Goal: Information Seeking & Learning: Compare options

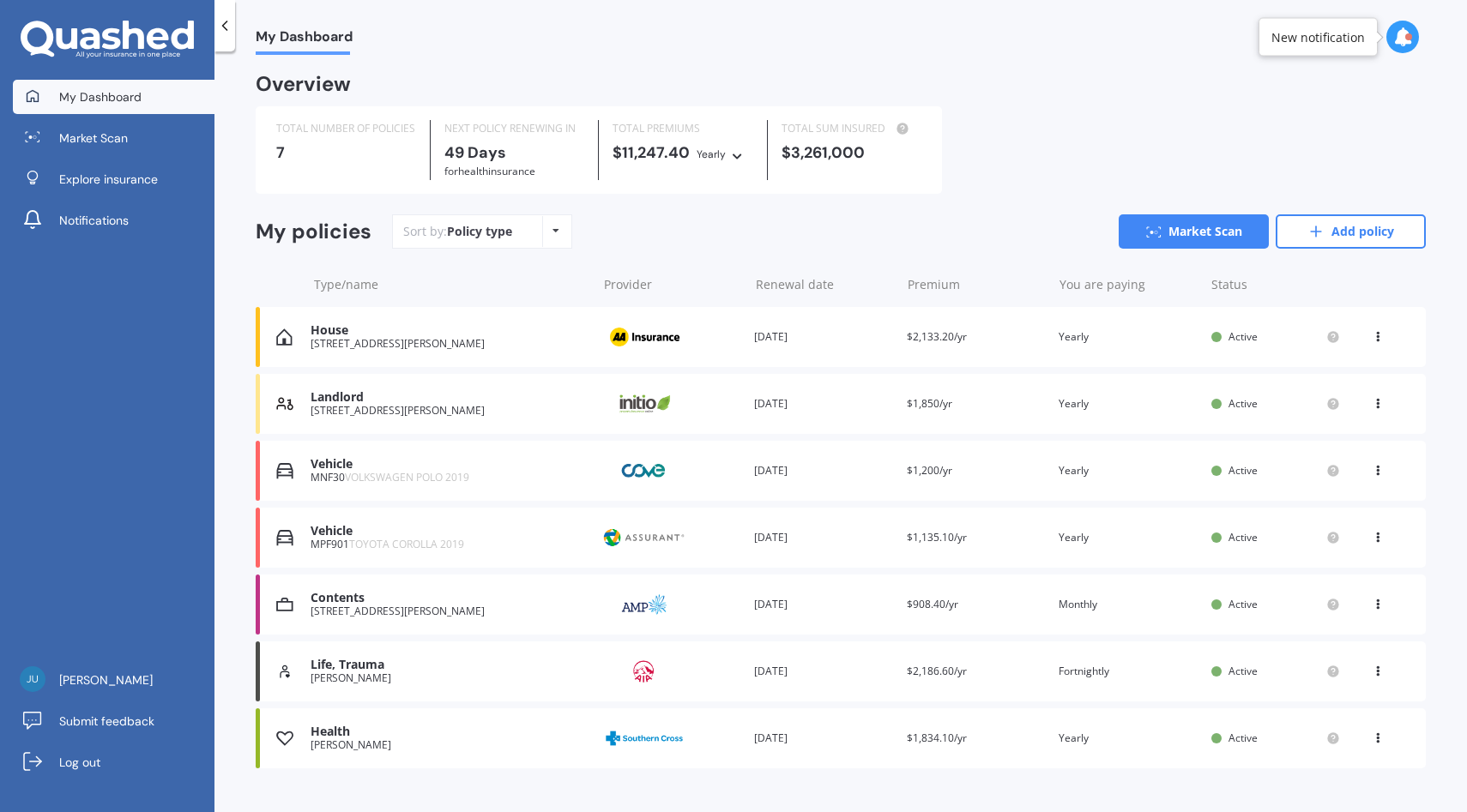
click at [1118, 61] on div "My Dashboard Overview TOTAL NUMBER OF POLICIES 7 NEXT POLICY RENEWING IN 49 Day…" at bounding box center [841, 434] width 1252 height 760
click at [261, 167] on div "TOTAL NUMBER OF POLICIES 7 NEXT POLICY RENEWING [DATE] for Health insurance TOT…" at bounding box center [599, 150] width 687 height 87
click at [1360, 235] on link "Add policy" at bounding box center [1350, 232] width 151 height 35
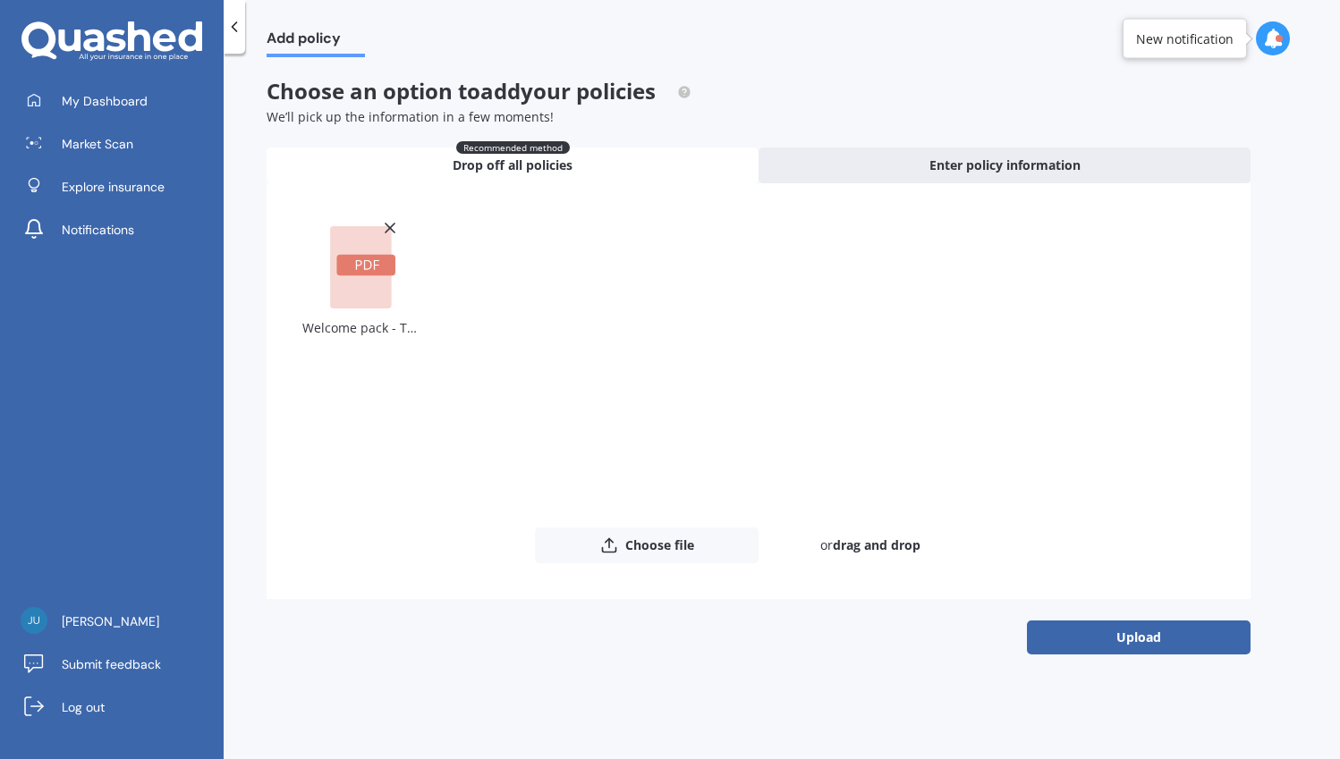
click at [1133, 655] on div "Add policy Choose an option to add your policies We’ll pick up the information …" at bounding box center [782, 410] width 1116 height 706
click at [1133, 645] on button "Upload" at bounding box center [1139, 638] width 224 height 34
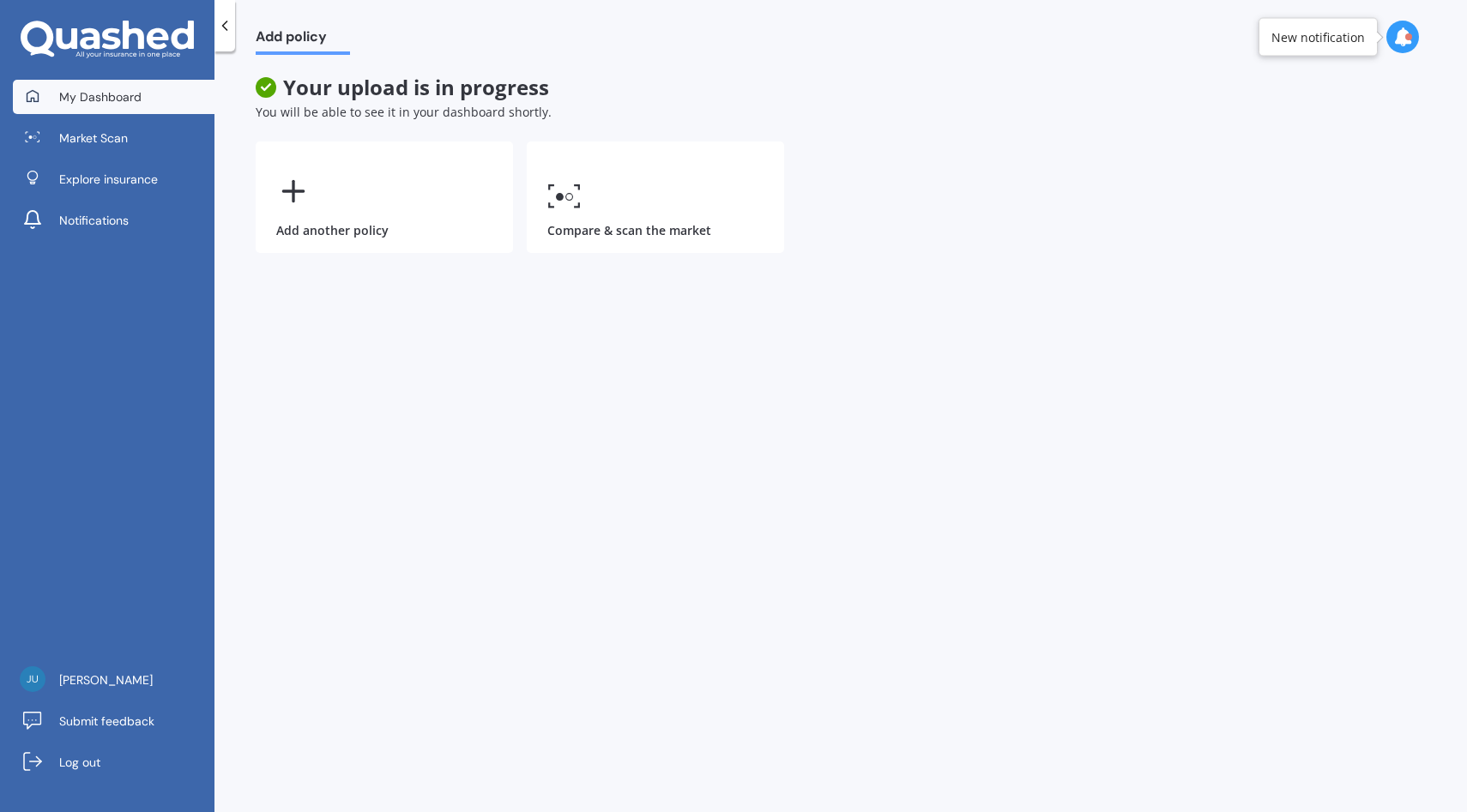
click at [125, 81] on link "My Dashboard" at bounding box center [113, 97] width 201 height 35
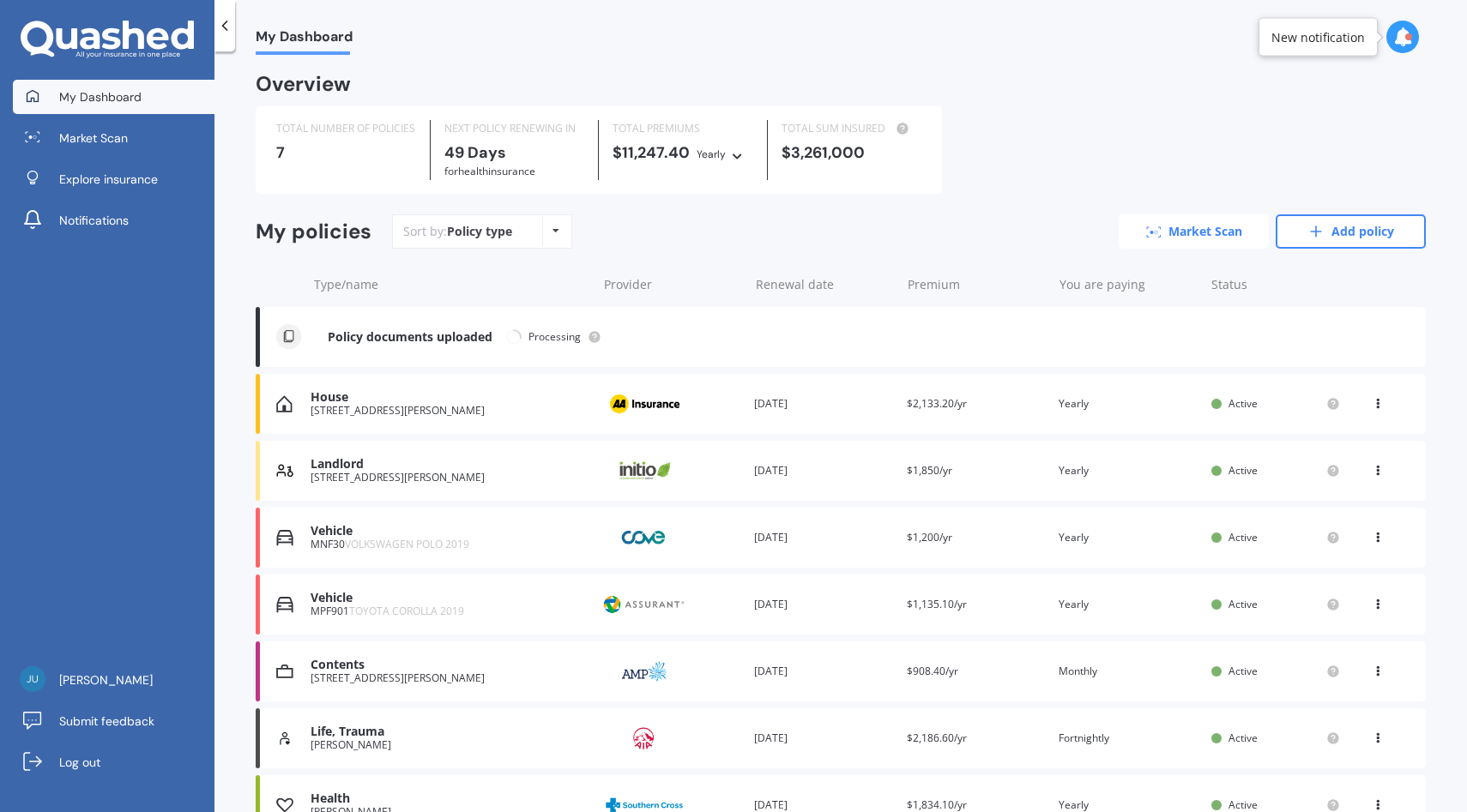
click at [1213, 218] on link "Market Scan" at bounding box center [1193, 232] width 151 height 35
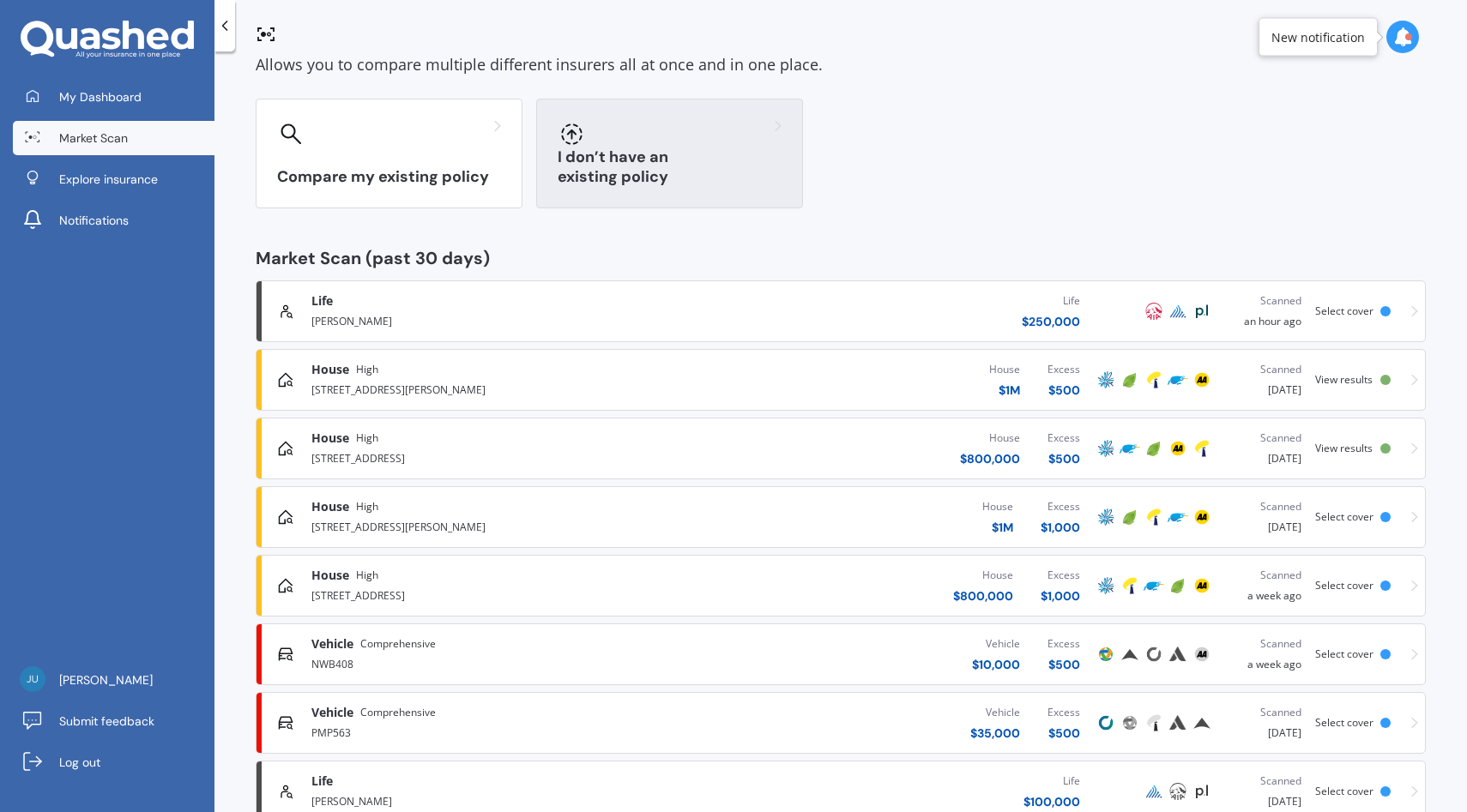
scroll to position [80, 0]
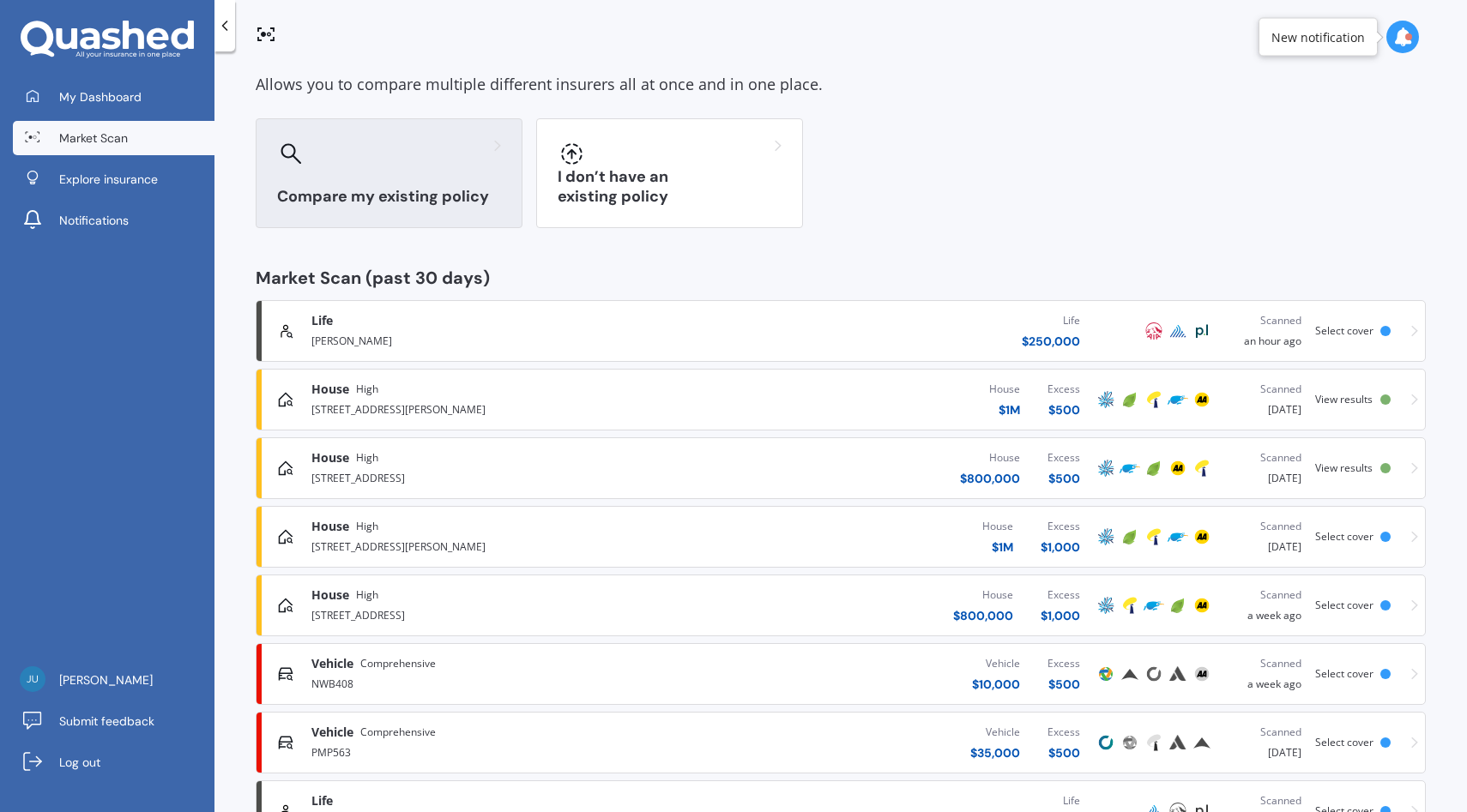
click at [406, 171] on div "Compare my existing policy" at bounding box center [389, 173] width 267 height 109
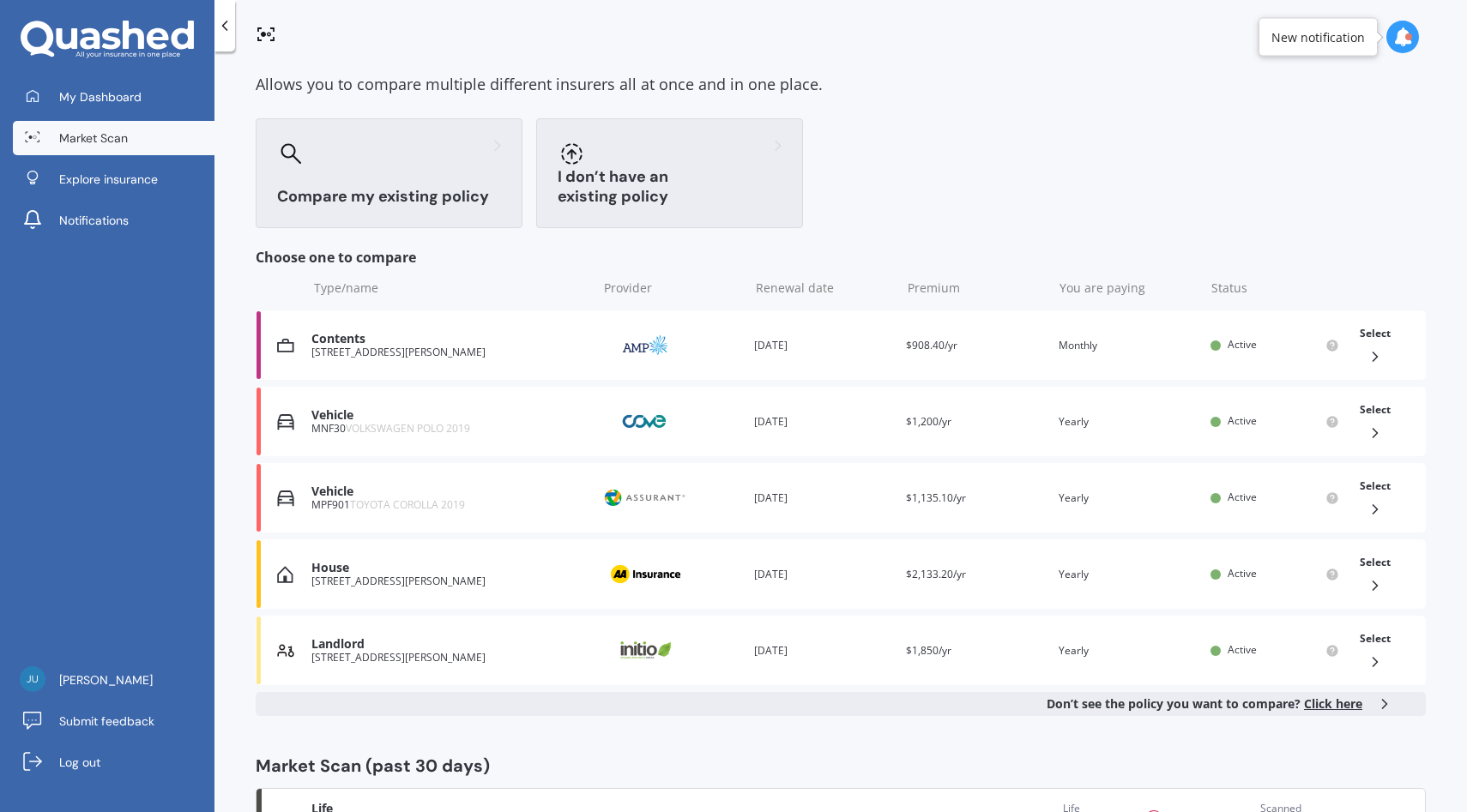
click at [664, 180] on div "I don’t have an existing policy" at bounding box center [669, 173] width 267 height 109
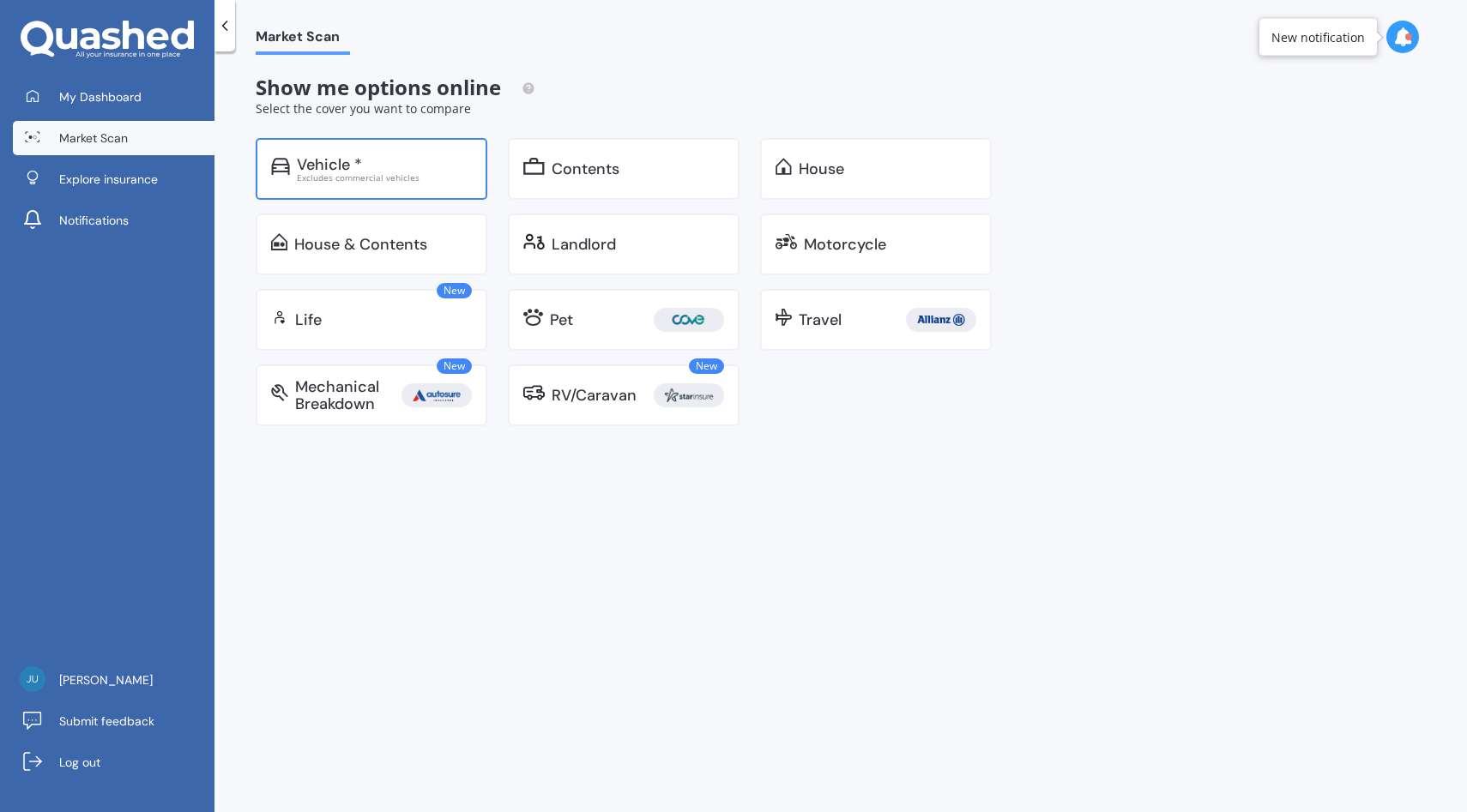
click at [364, 156] on div "Vehicle *" at bounding box center [384, 165] width 175 height 17
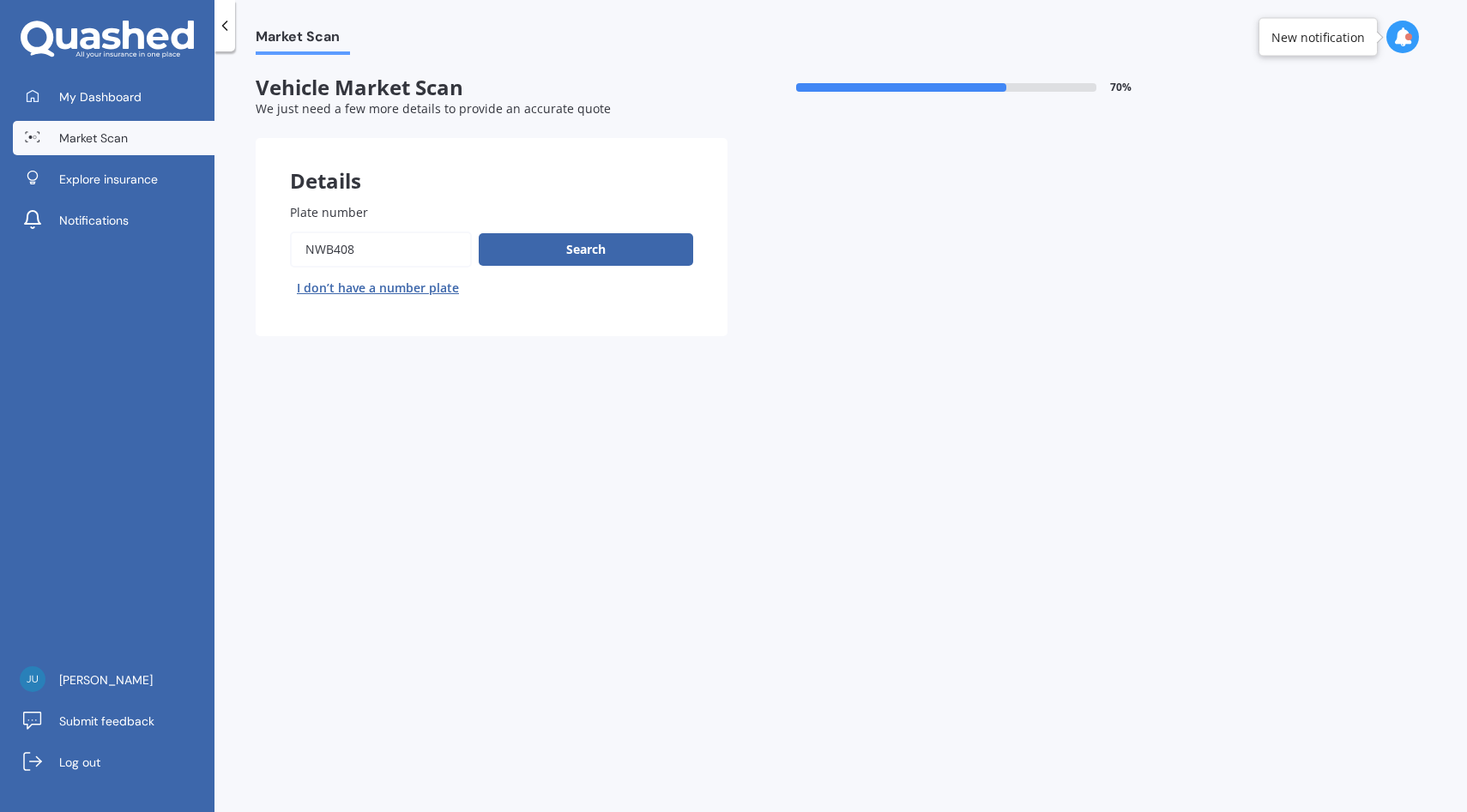
click at [517, 268] on div "Search I don’t have a number plate" at bounding box center [491, 267] width 403 height 70
click at [518, 260] on button "Search" at bounding box center [586, 249] width 215 height 33
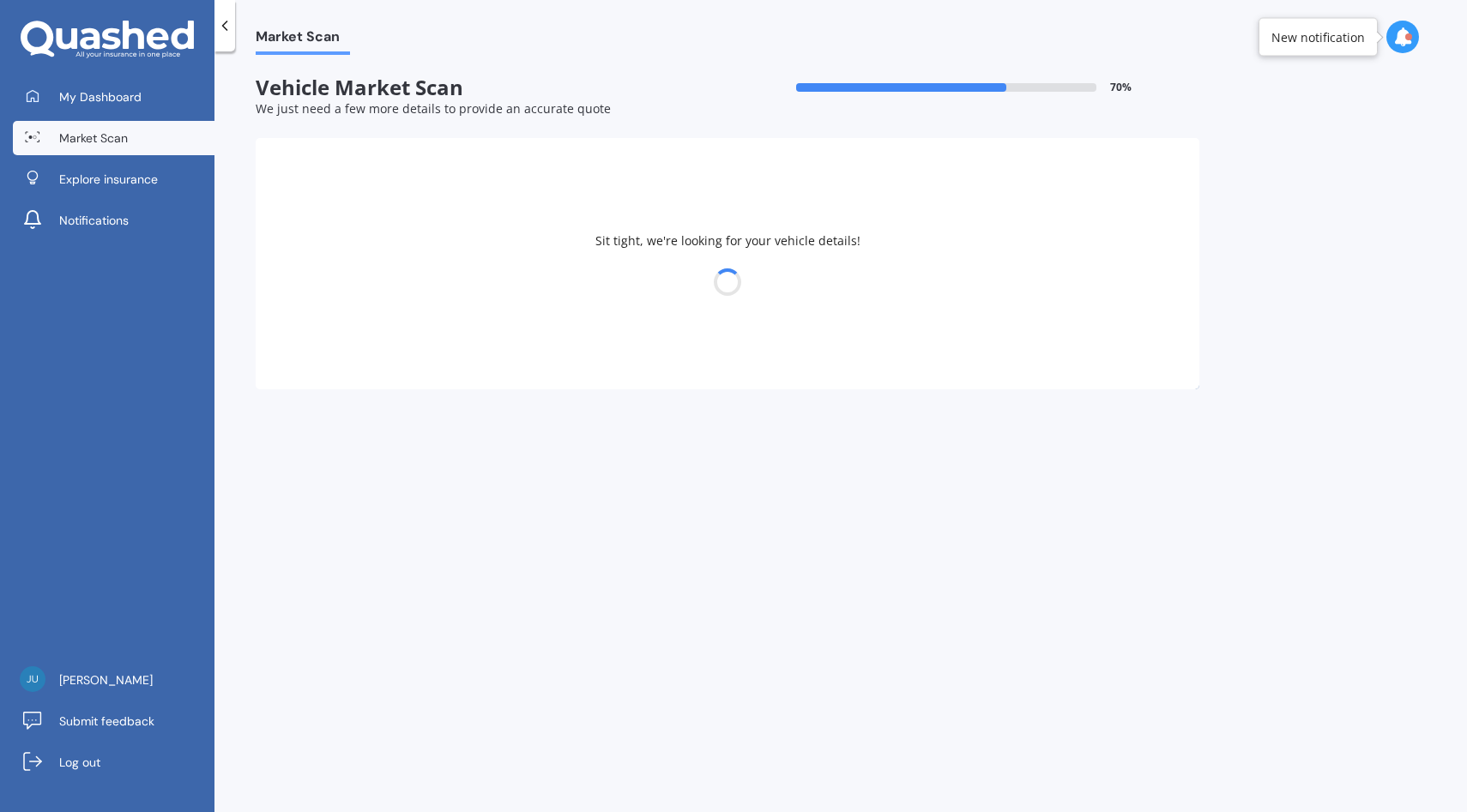
select select "TOYOTA"
select select "AQUA"
select select "01"
select select "11"
select select "1987"
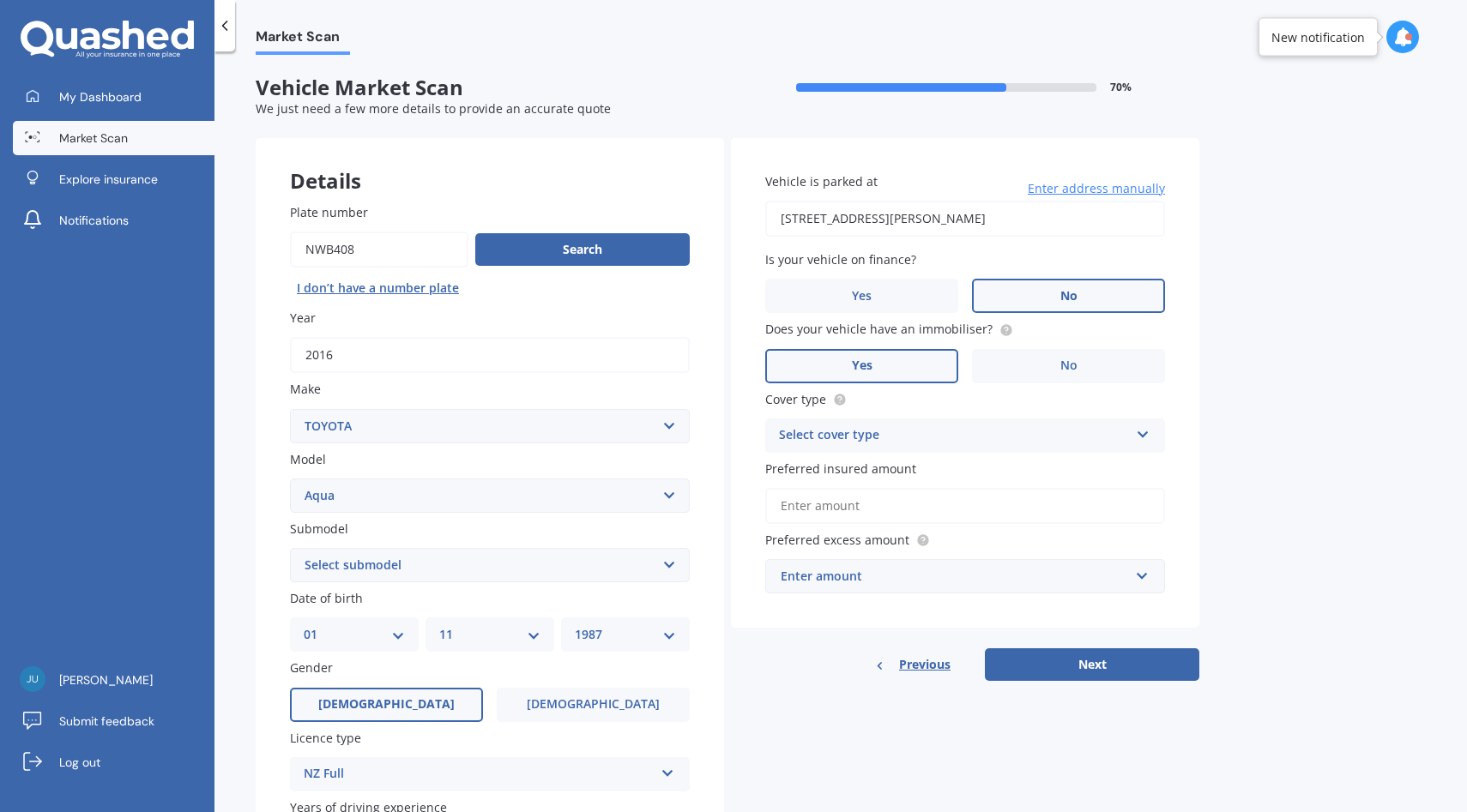
click at [118, 133] on span "Market Scan" at bounding box center [94, 138] width 69 height 17
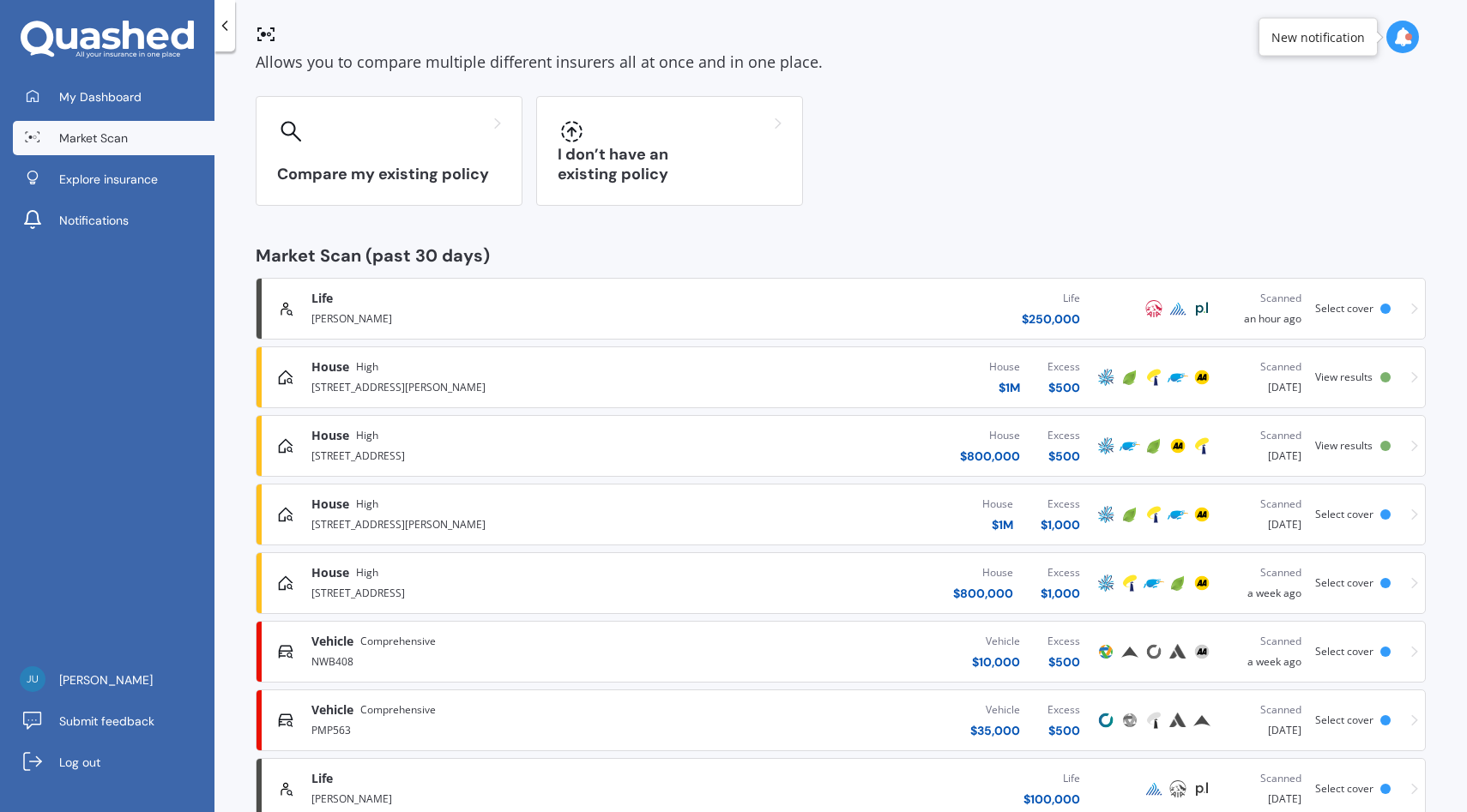
scroll to position [148, 0]
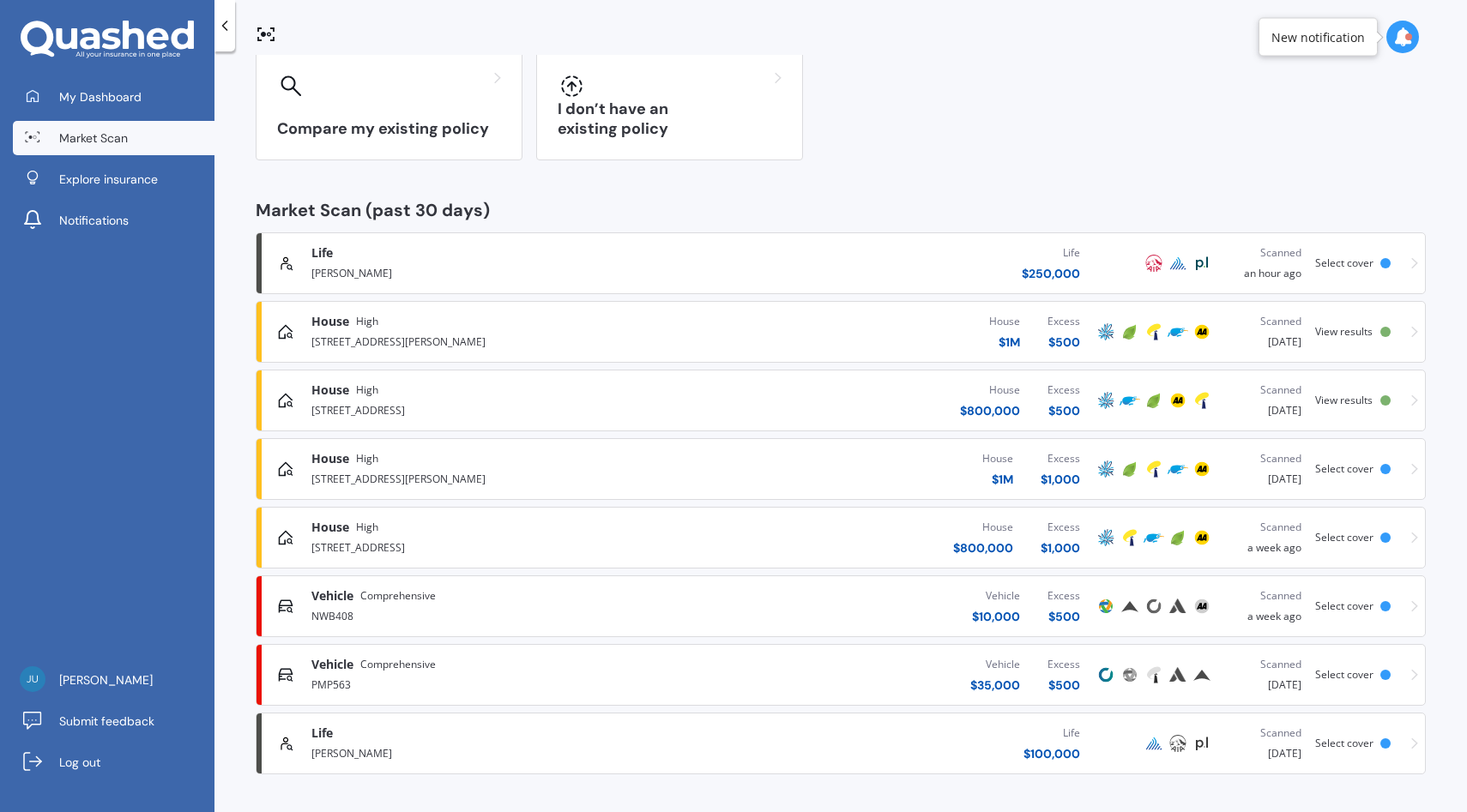
click at [548, 659] on div "Vehicle Comprehensive" at bounding box center [499, 664] width 374 height 17
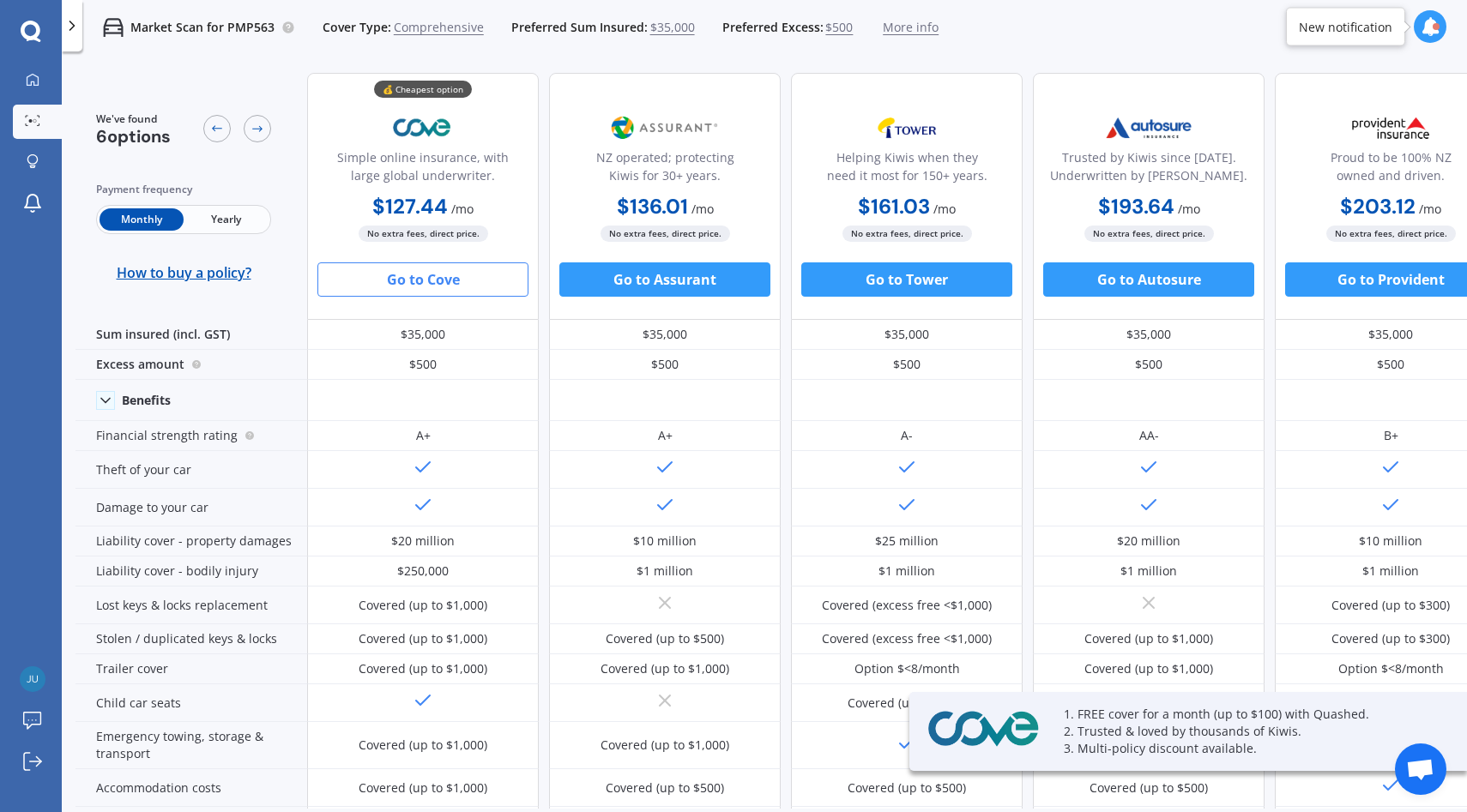
click at [45, 113] on link "Market Scan" at bounding box center [36, 122] width 49 height 35
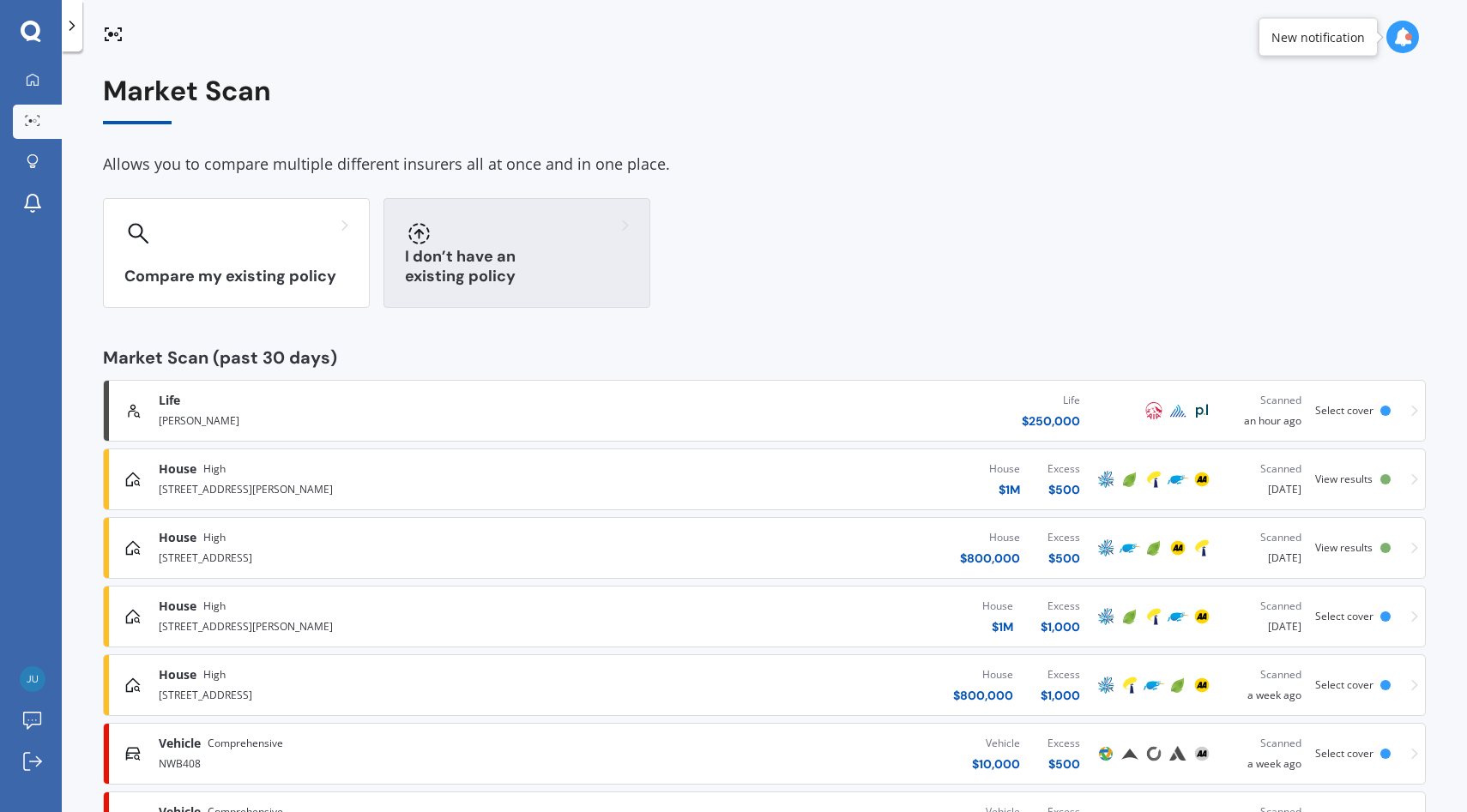
click at [513, 290] on div "I don’t have an existing policy" at bounding box center [517, 253] width 267 height 109
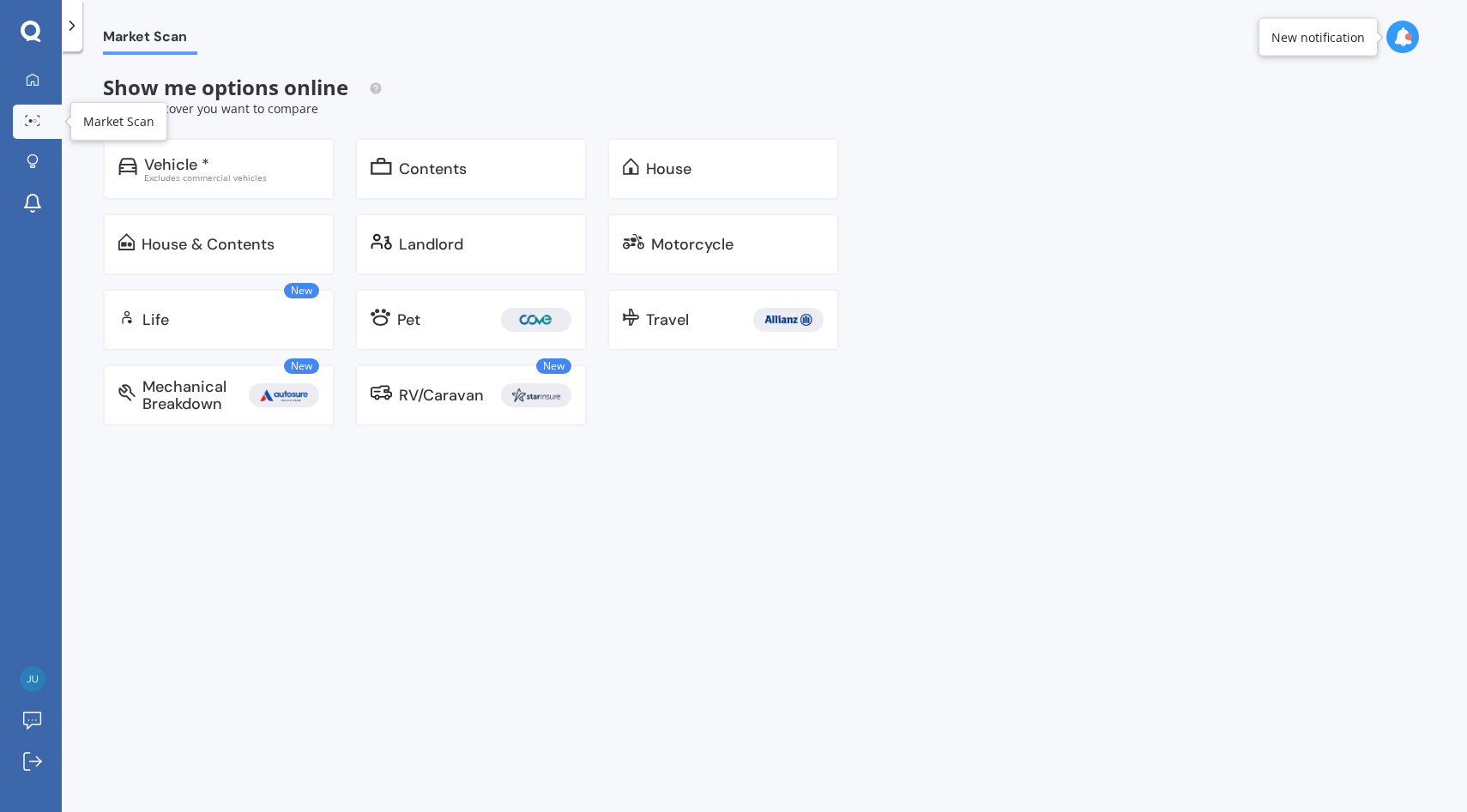
click at [44, 105] on link "Market Scan" at bounding box center [36, 122] width 49 height 35
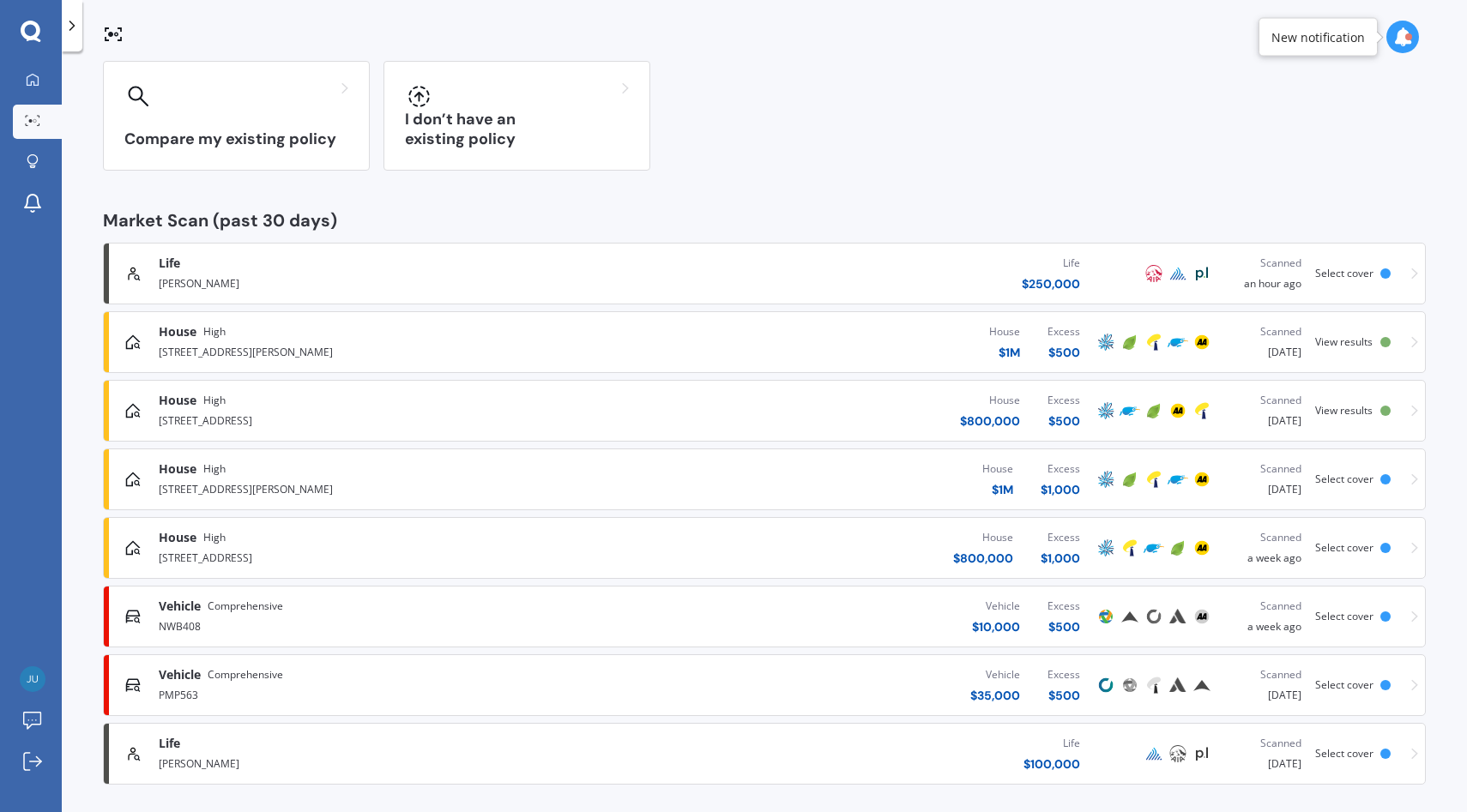
scroll to position [148, 0]
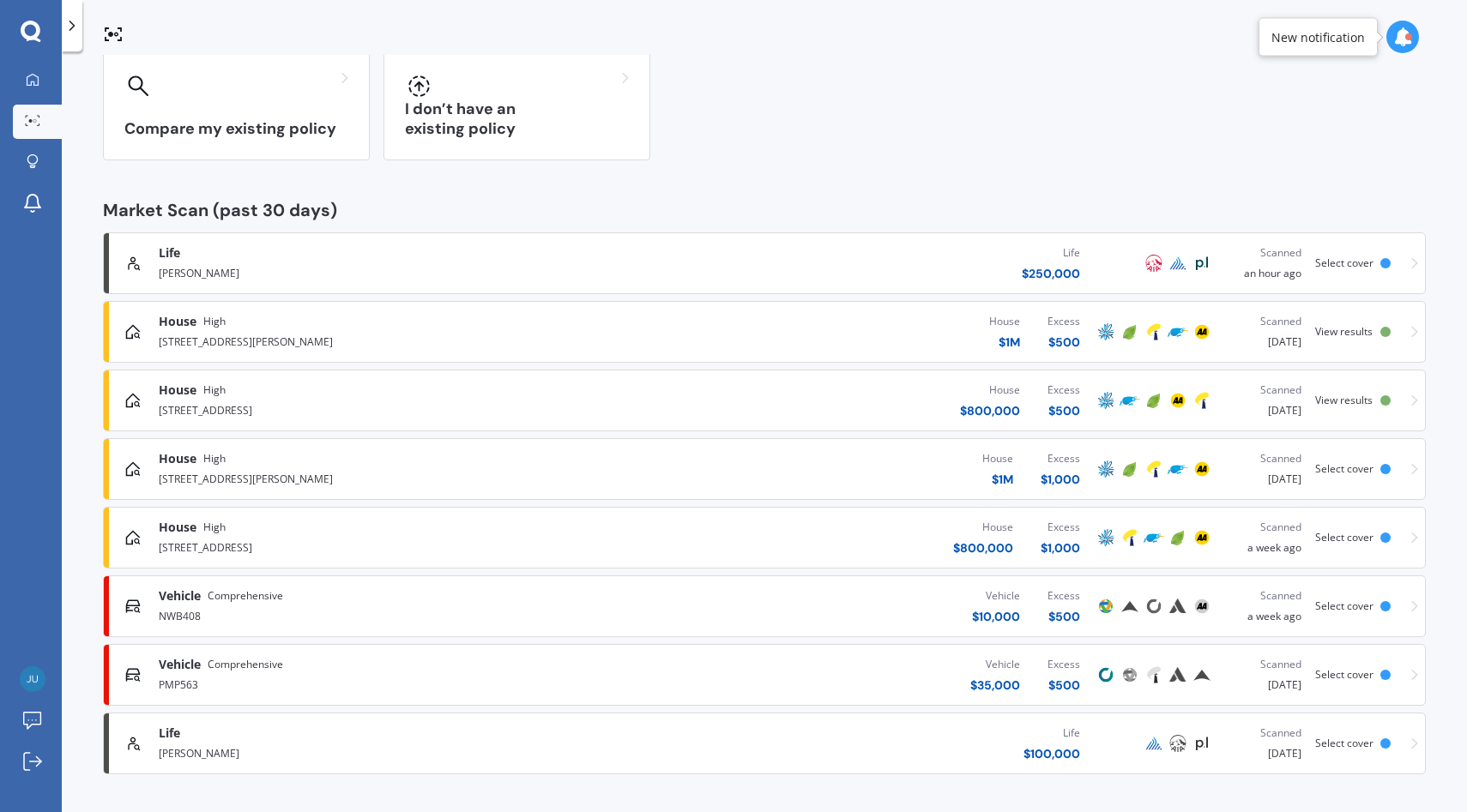
click at [451, 653] on div "Vehicle Comprehensive PMP563 Vehicle $ 35,000 Excess $ 500 Scanned [DATE] Selec…" at bounding box center [763, 675] width 1307 height 52
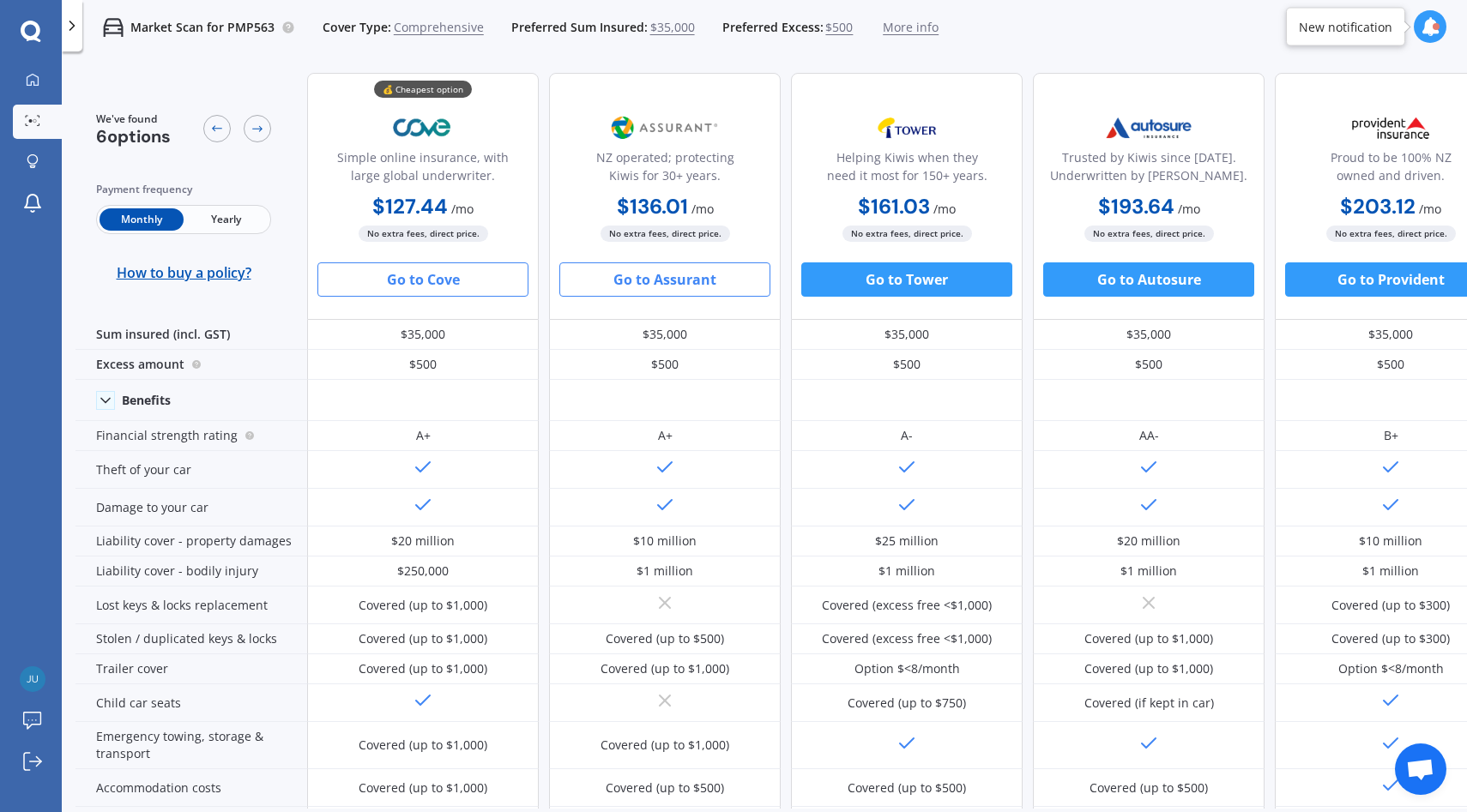
click at [659, 289] on button "Go to Assurant" at bounding box center [664, 280] width 211 height 35
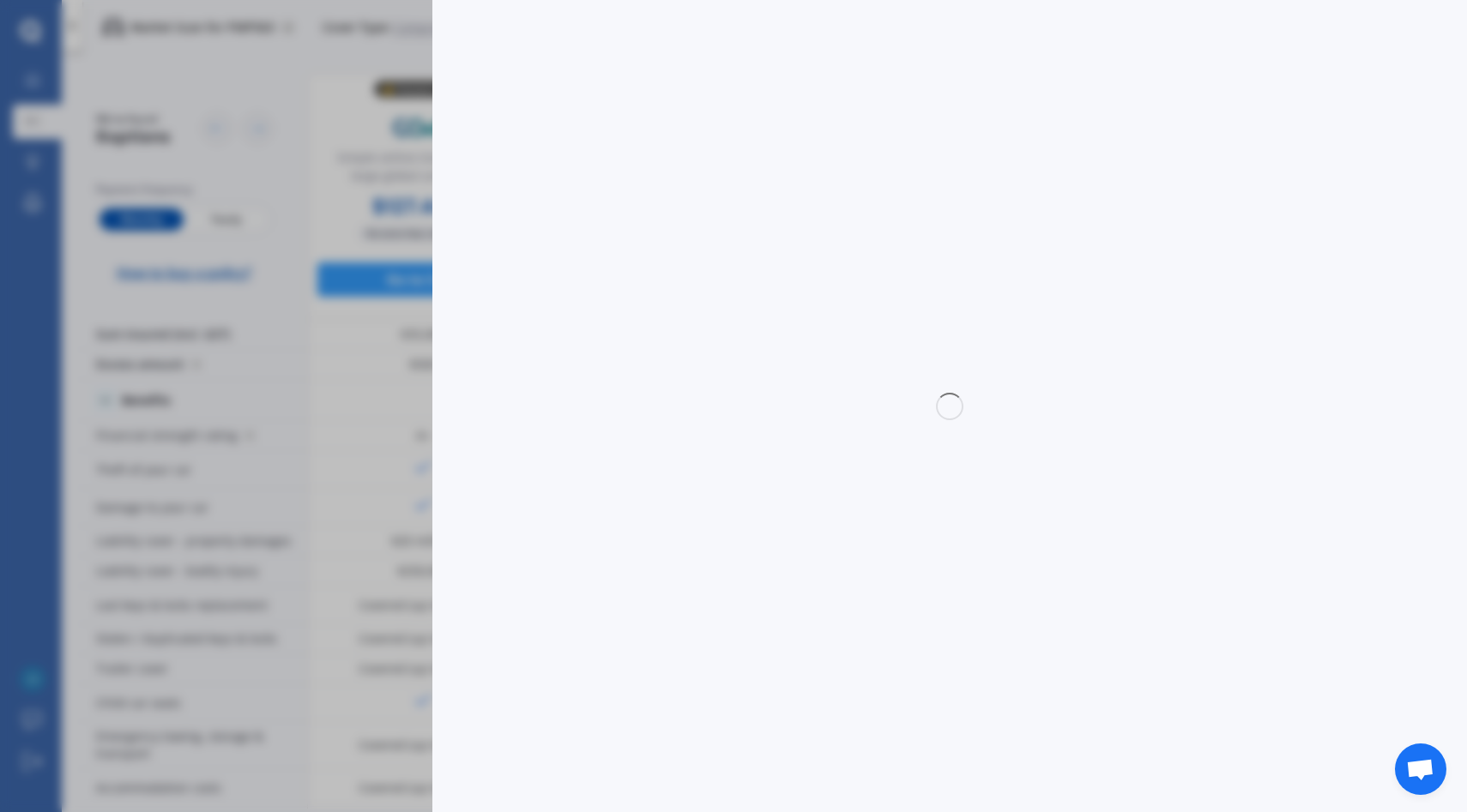
select select "full"
select select "0"
select select "North Shore"
select select "VOLKSWAGEN"
select select "GOLF"
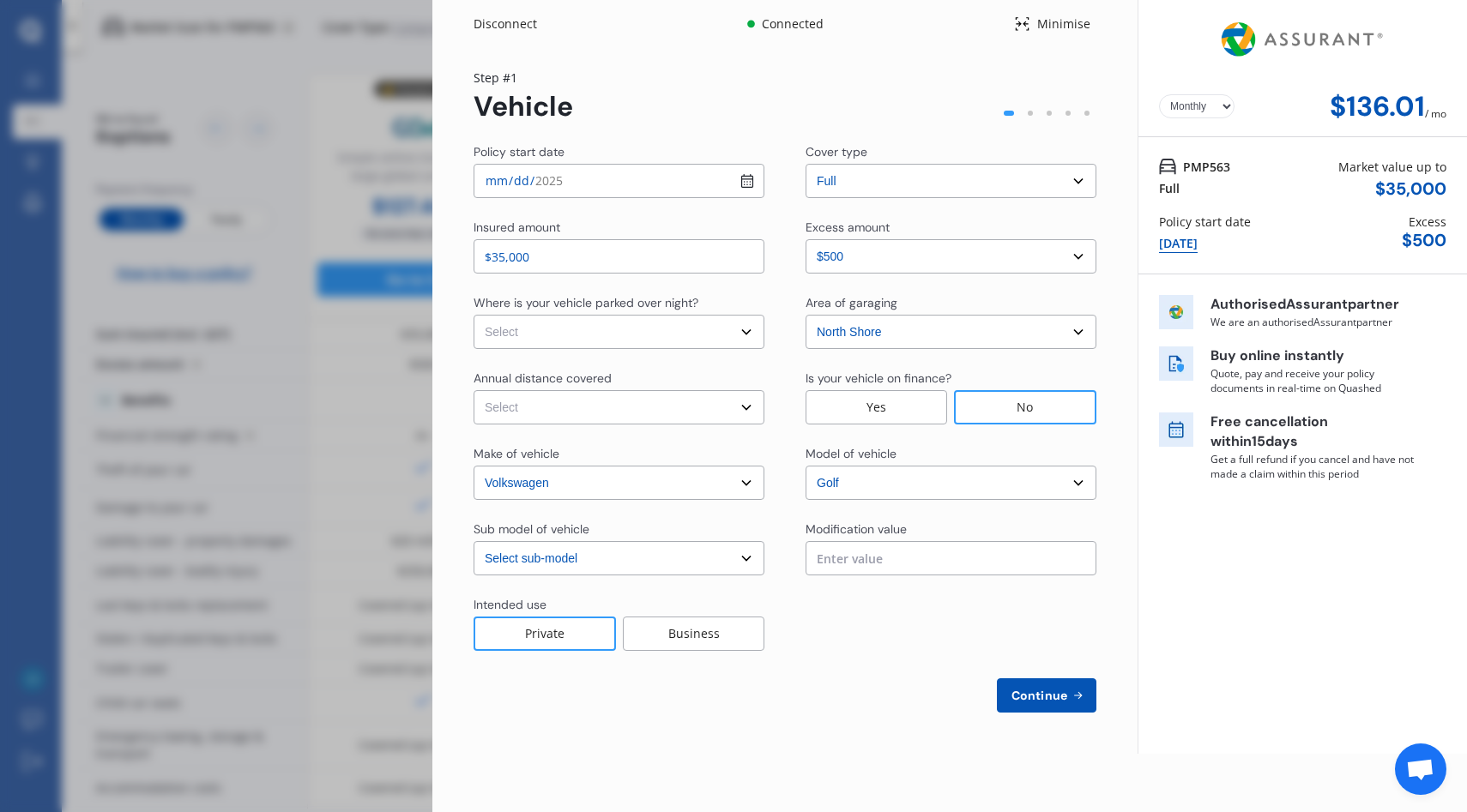
select select "GTI TURBO"
click at [1067, 25] on div "Minimise" at bounding box center [1062, 24] width 66 height 17
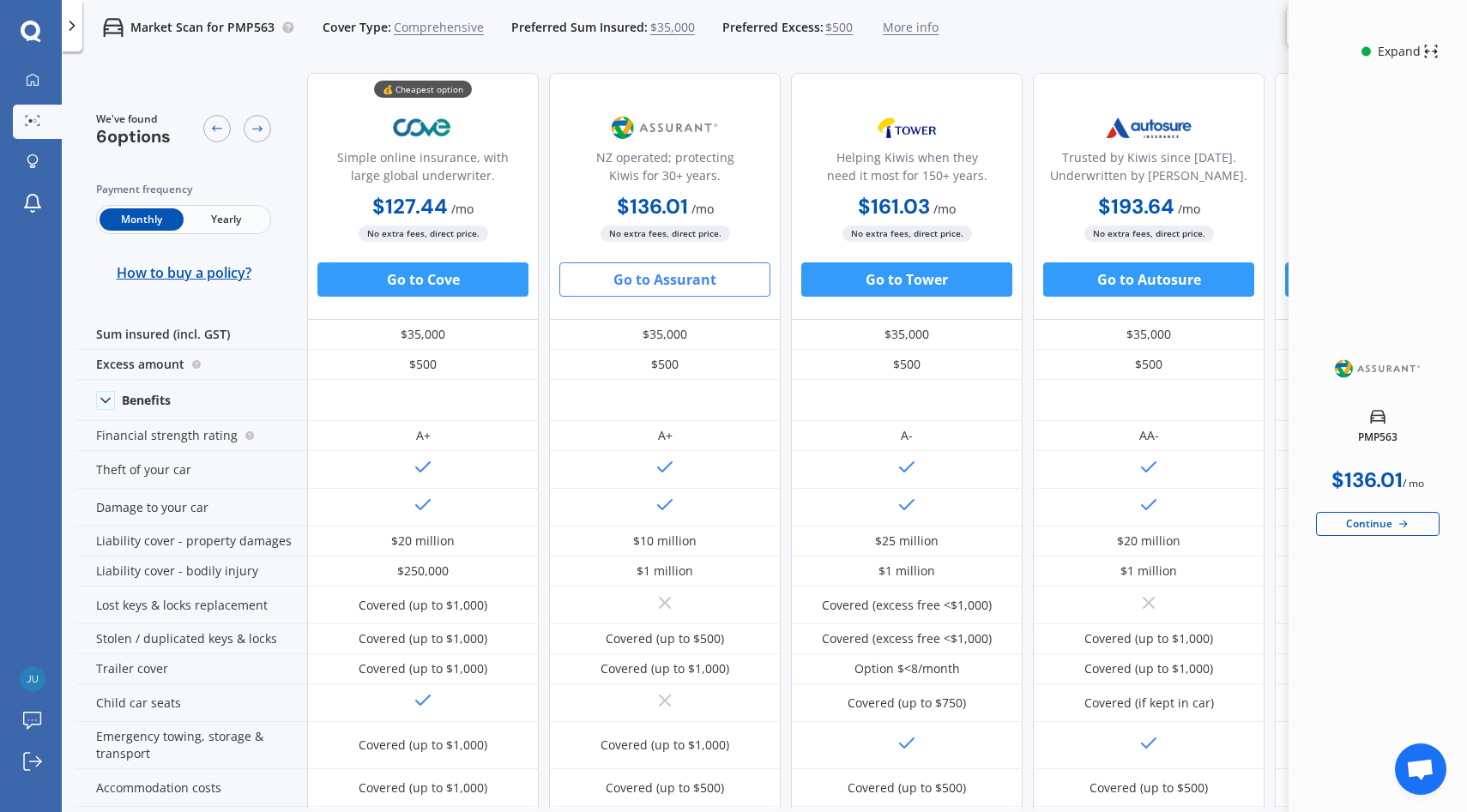
scroll to position [0, 468]
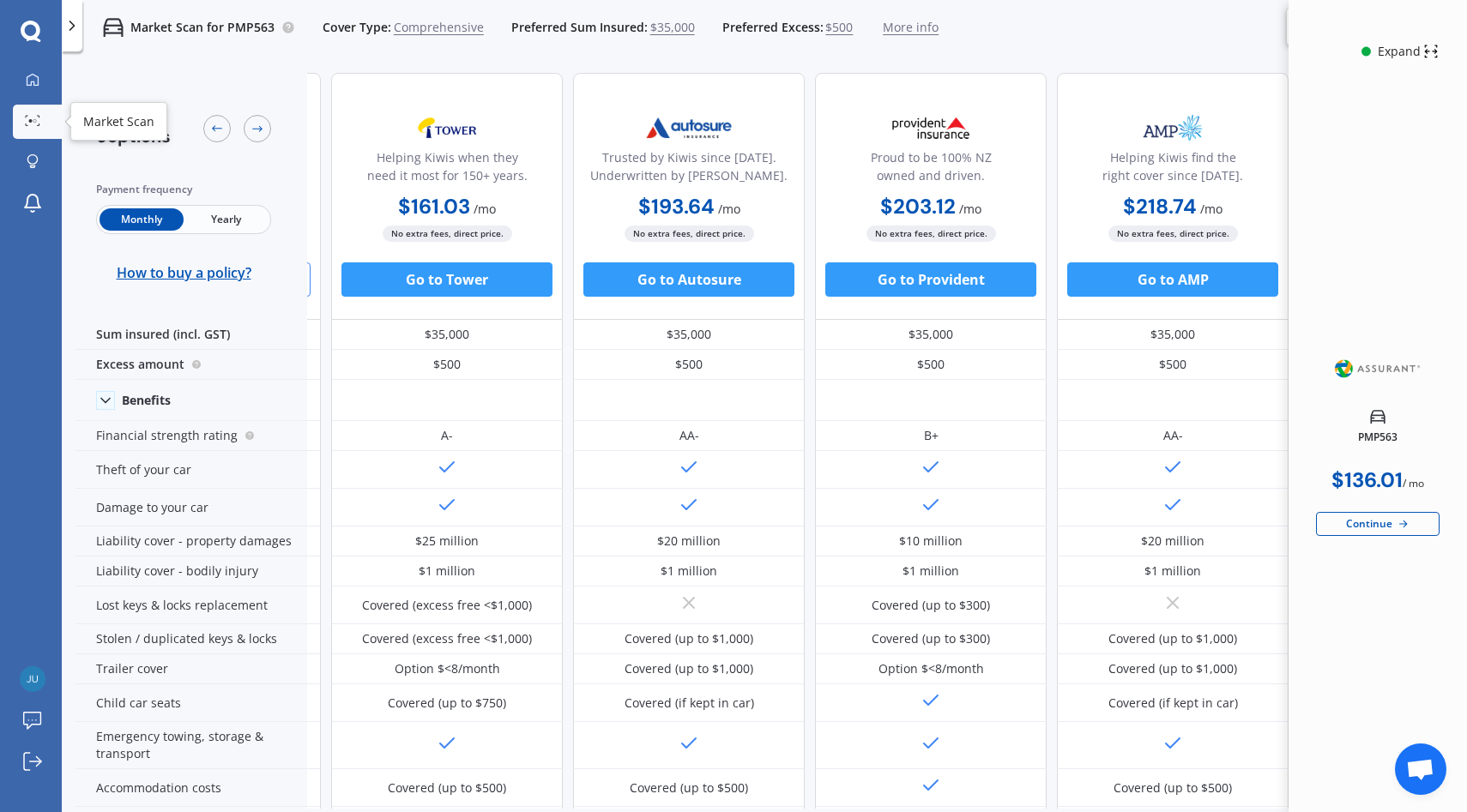
click at [53, 118] on link "Market Scan" at bounding box center [36, 122] width 49 height 35
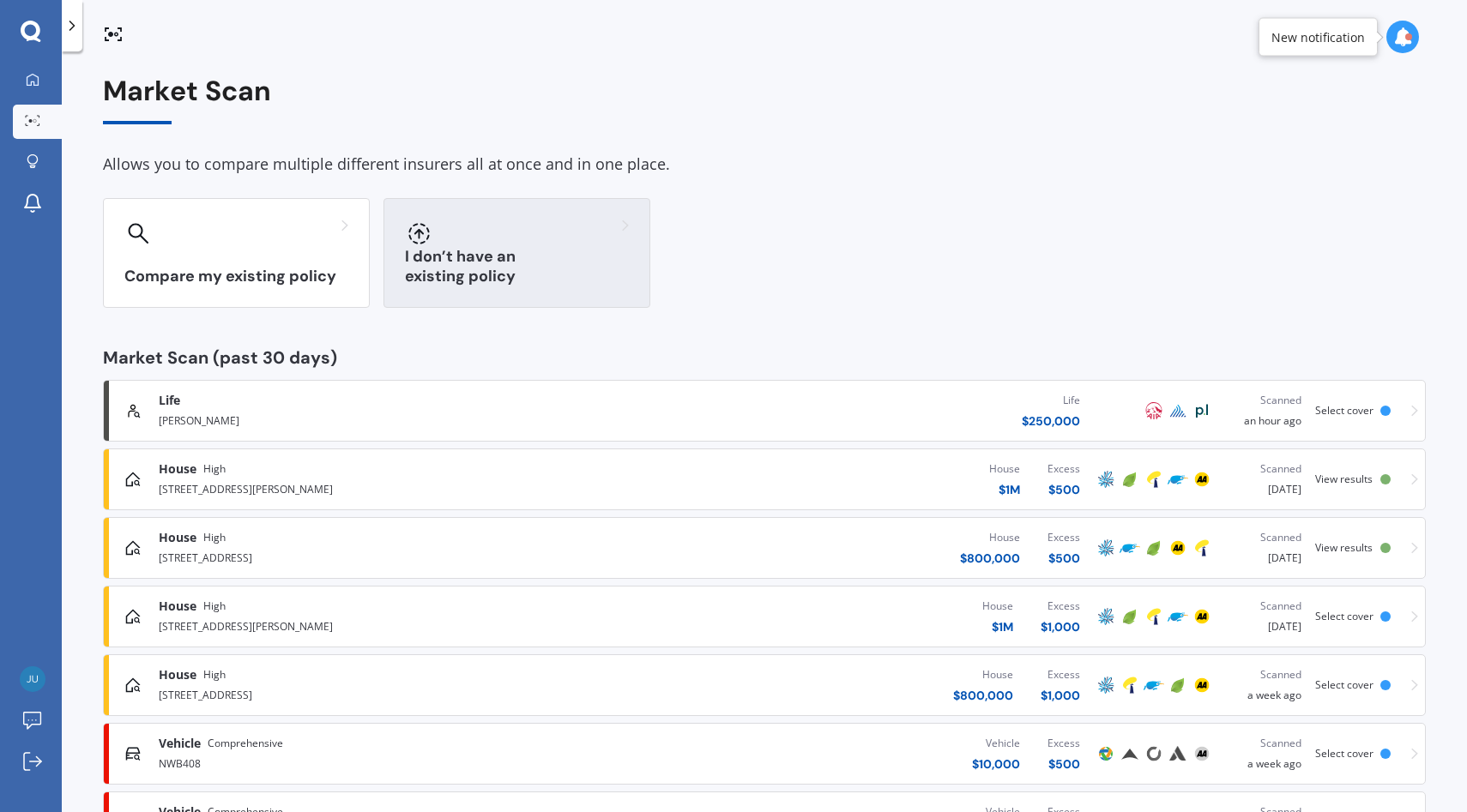
click at [495, 297] on div "I don’t have an existing policy" at bounding box center [517, 253] width 267 height 109
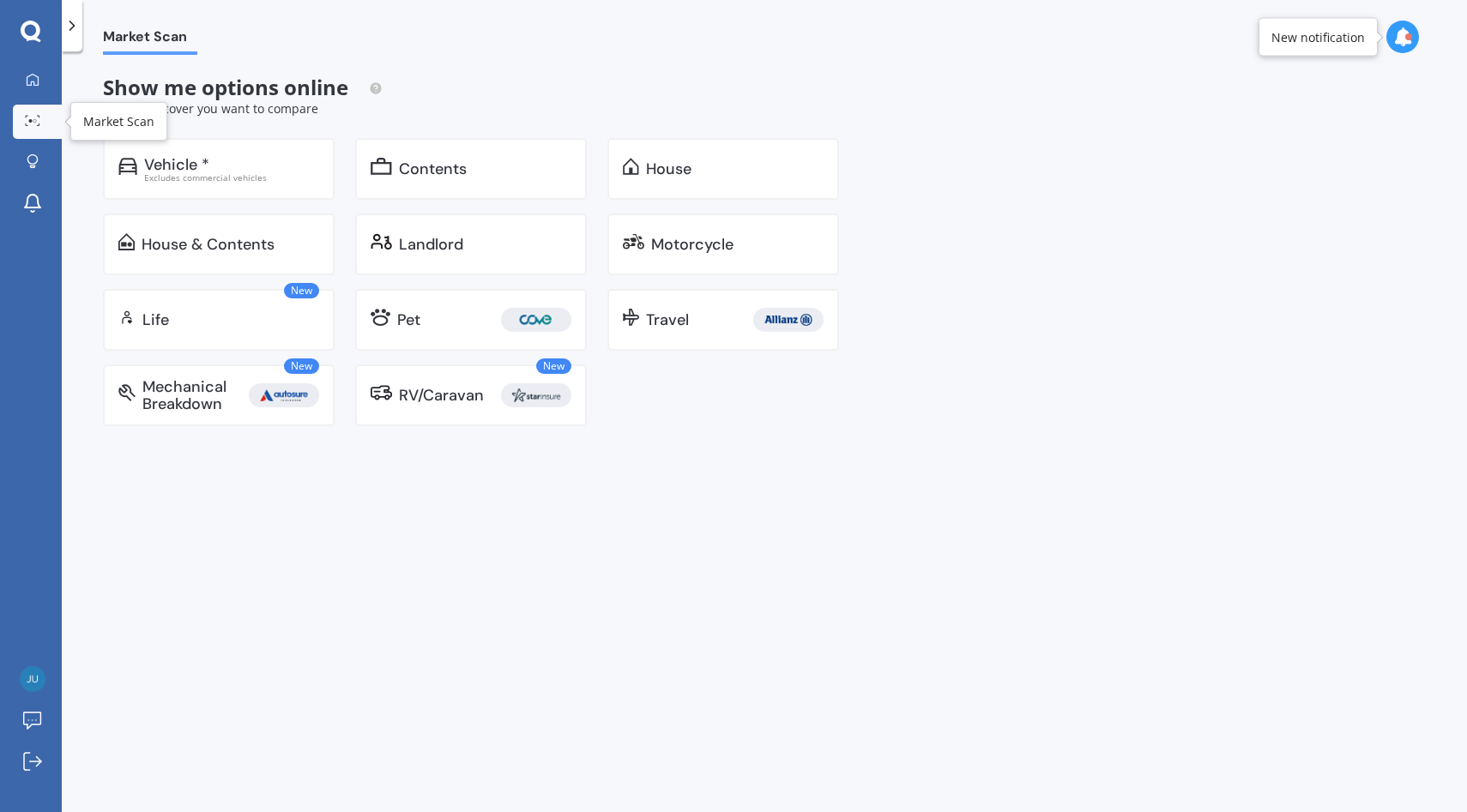
click at [59, 126] on link "Market Scan" at bounding box center [36, 122] width 49 height 35
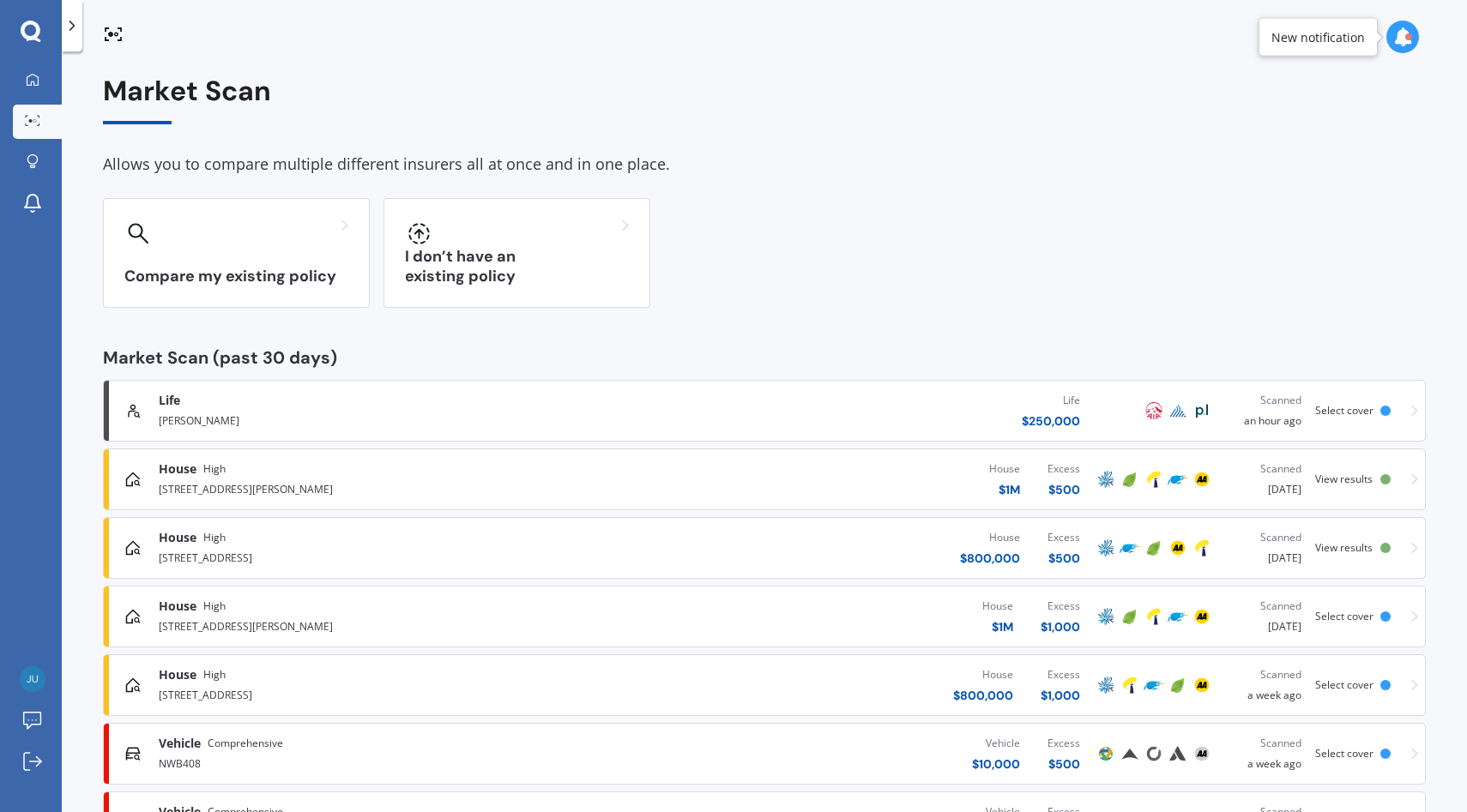
scroll to position [148, 0]
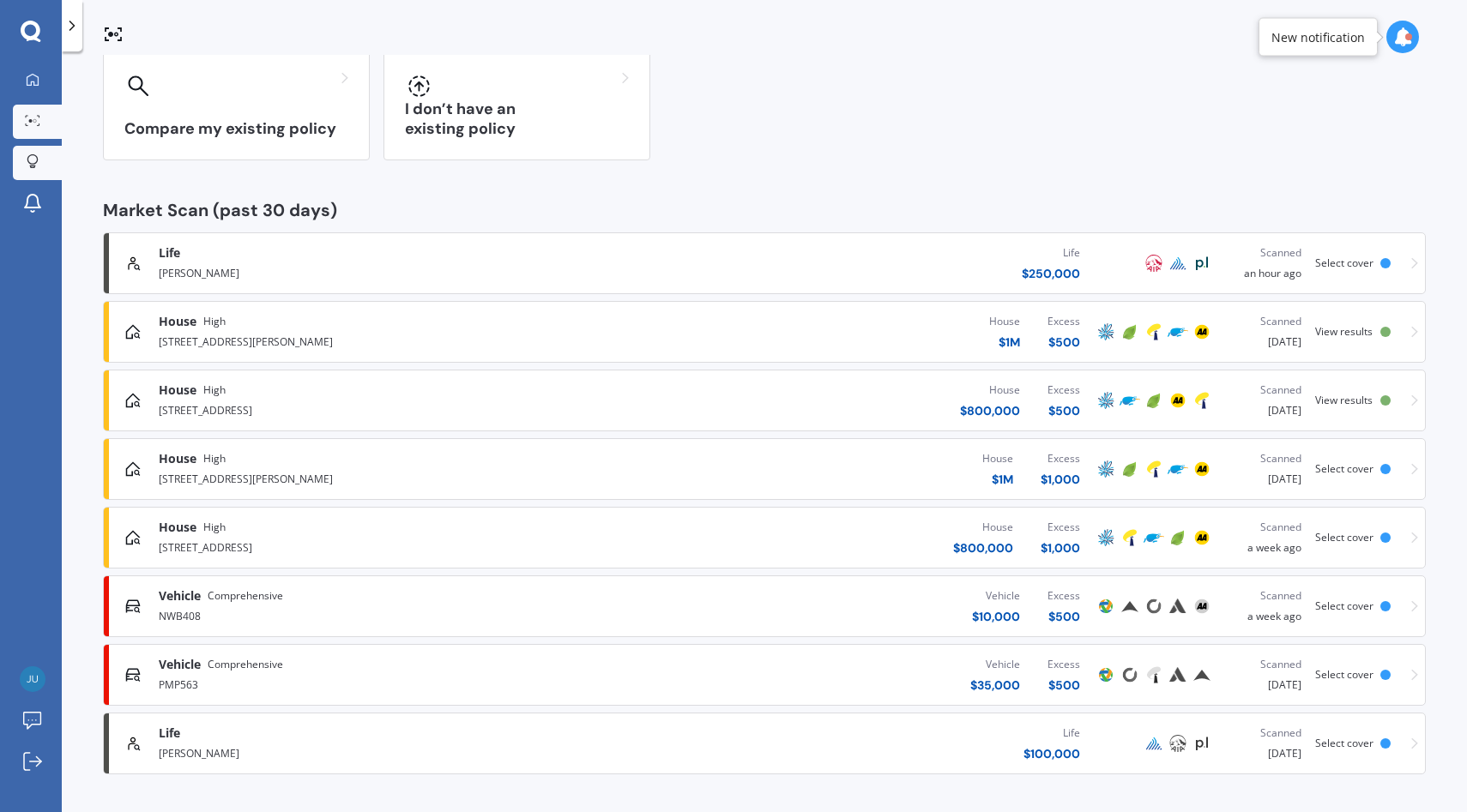
click at [48, 171] on link "Explore insurance" at bounding box center [36, 163] width 49 height 35
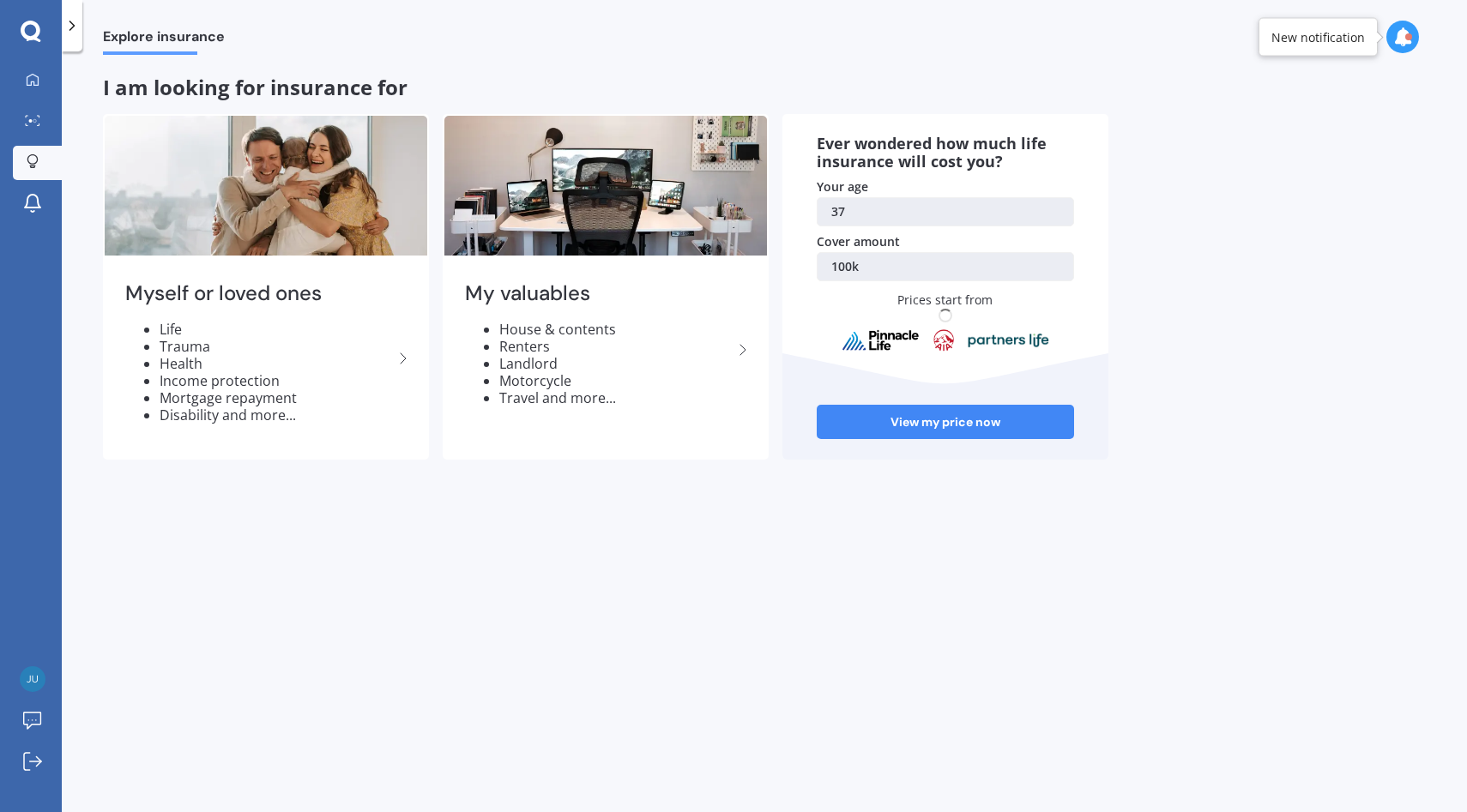
click at [82, 29] on div at bounding box center [71, 26] width 20 height 52
